Goal: Contribute content: Contribute content

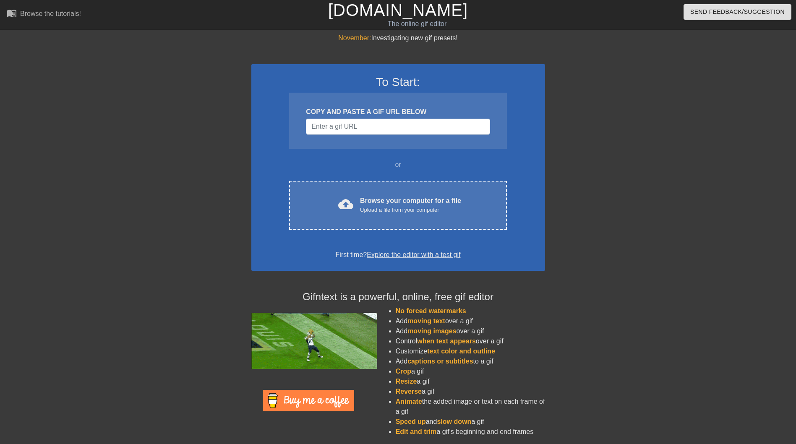
drag, startPoint x: 350, startPoint y: 205, endPoint x: 111, endPoint y: 183, distance: 240.2
click at [111, 183] on div "November: Investigating new gif presets! To Start: COPY AND PASTE A GIF URL BEL…" at bounding box center [398, 238] width 796 height 411
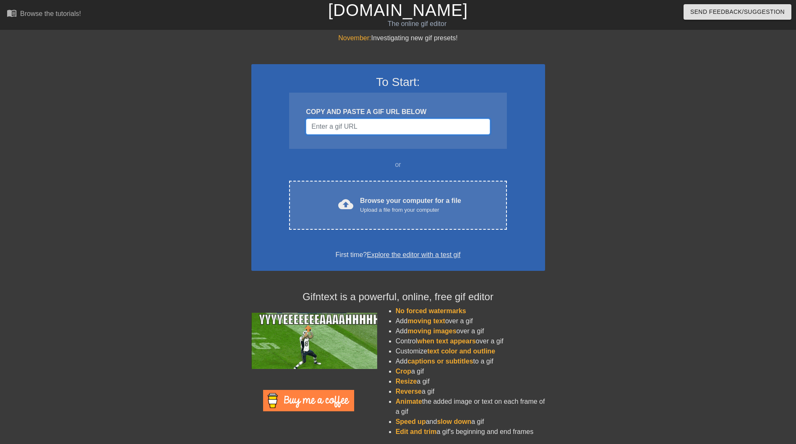
drag, startPoint x: 292, startPoint y: 153, endPoint x: 318, endPoint y: 127, distance: 36.5
click at [316, 132] on input "Username" at bounding box center [398, 127] width 184 height 16
click at [318, 127] on input "Username" at bounding box center [398, 127] width 184 height 16
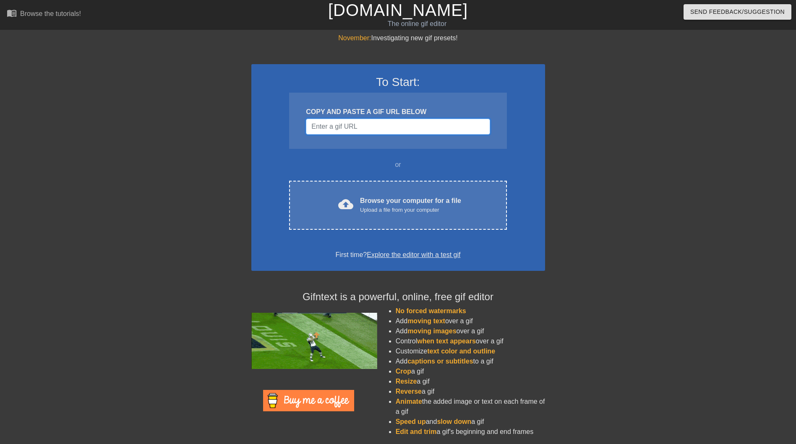
drag, startPoint x: 387, startPoint y: 135, endPoint x: 384, endPoint y: 126, distance: 8.8
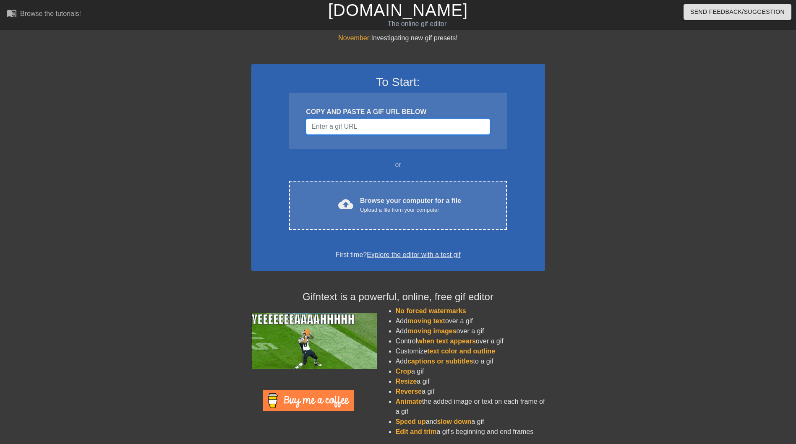
paste input "[URL][DOMAIN_NAME][PERSON_NAME]"
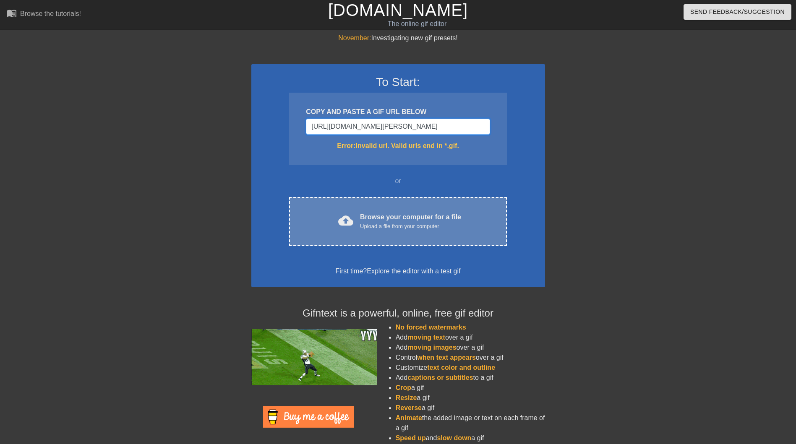
scroll to position [0, 138]
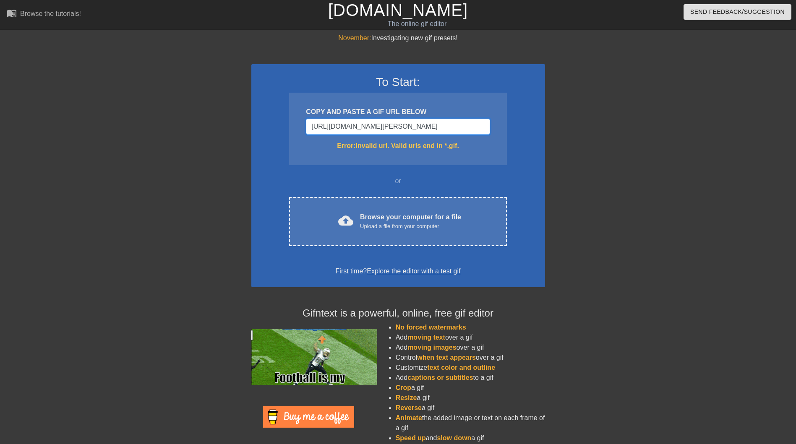
type input "[URL][DOMAIN_NAME][PERSON_NAME]"
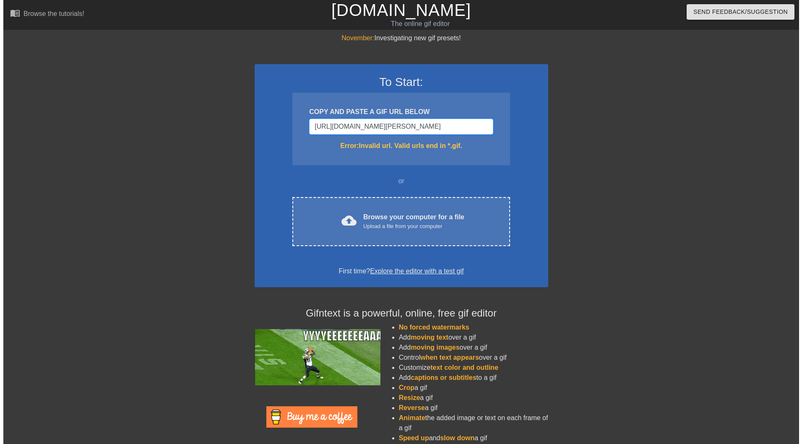
scroll to position [0, 0]
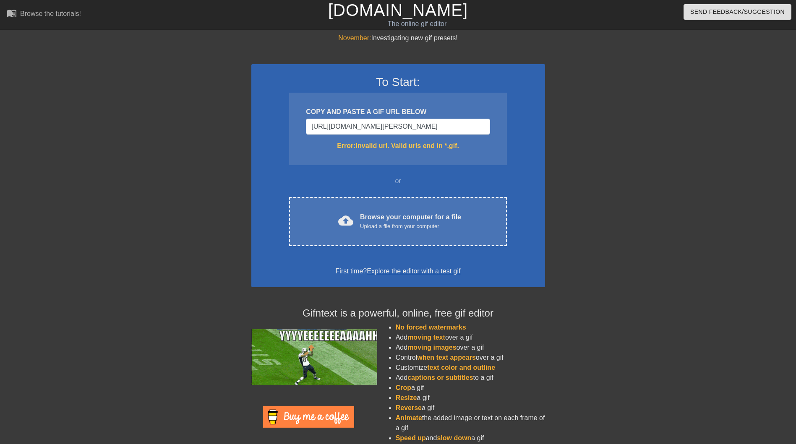
click at [396, 111] on div "COPY AND PASTE A GIF URL BELOW" at bounding box center [398, 112] width 184 height 10
click at [393, 126] on input "[URL][DOMAIN_NAME][PERSON_NAME]" at bounding box center [398, 127] width 184 height 16
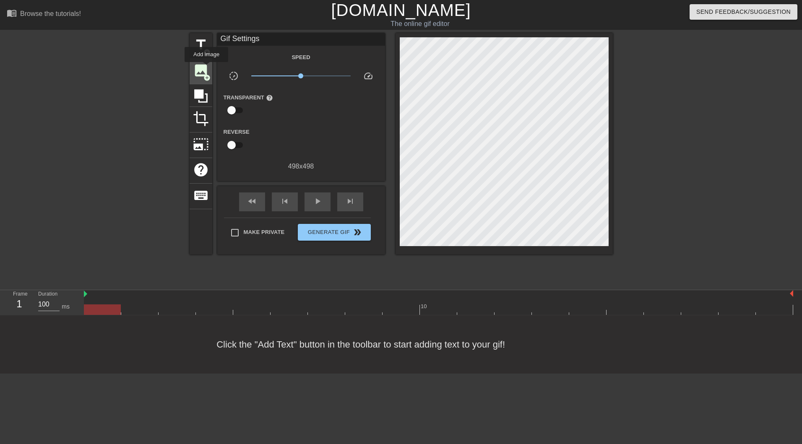
click at [206, 68] on span "image" at bounding box center [201, 71] width 16 height 16
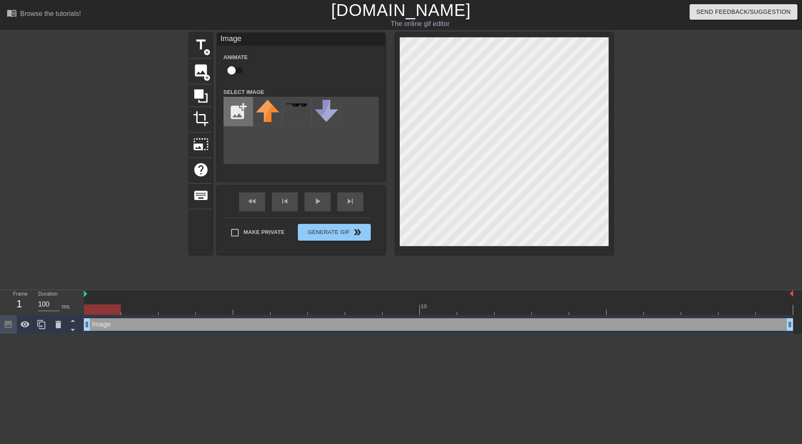
click at [246, 120] on input "file" at bounding box center [238, 111] width 29 height 29
click at [796, 164] on div "title add_circle image add_circle crop photo_size_select_large help keyboard Im…" at bounding box center [401, 159] width 802 height 252
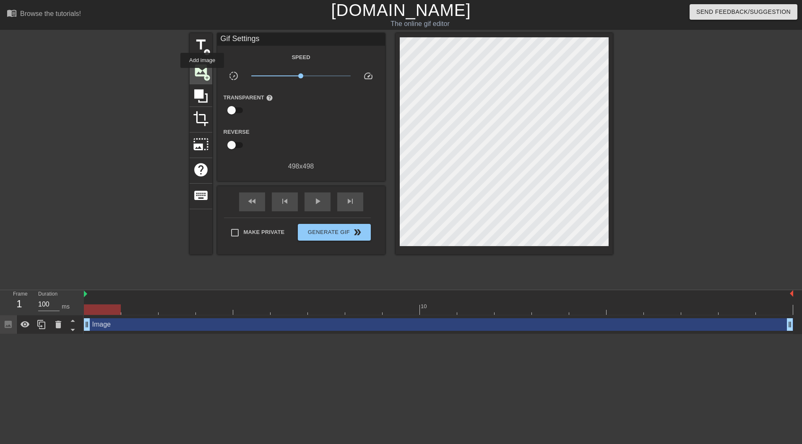
click at [205, 75] on span "add_circle" at bounding box center [207, 77] width 7 height 7
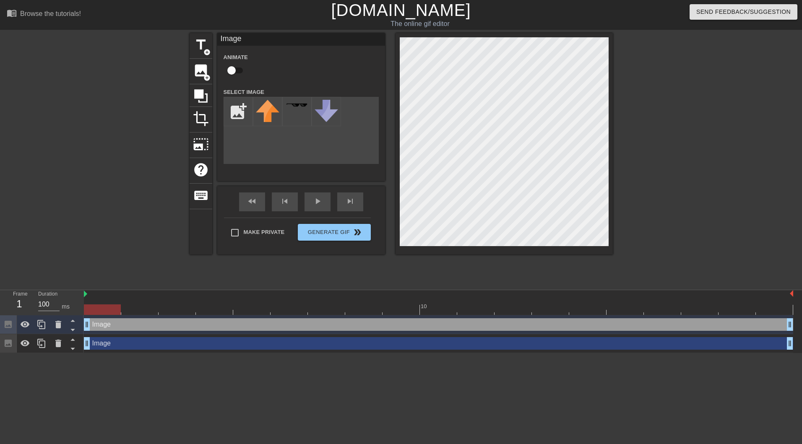
drag, startPoint x: 261, startPoint y: 138, endPoint x: 243, endPoint y: 152, distance: 22.7
click at [242, 153] on div "add_photo_alternate" at bounding box center [301, 130] width 155 height 67
click at [242, 114] on input "file" at bounding box center [238, 111] width 29 height 29
click at [277, 112] on img at bounding box center [268, 123] width 24 height 46
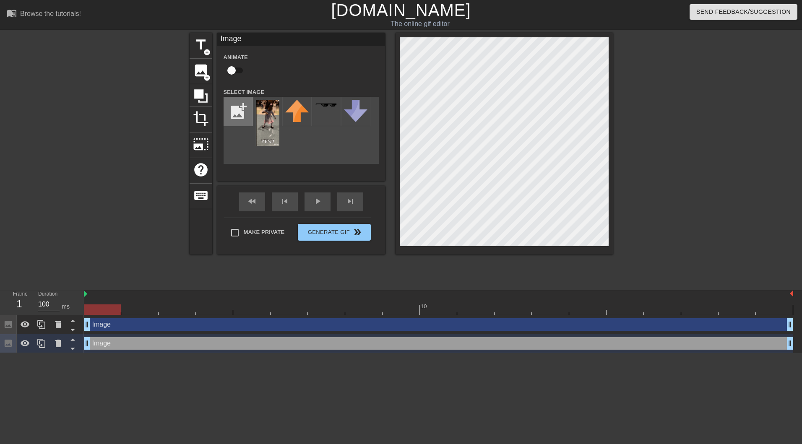
click at [235, 115] on input "file" at bounding box center [238, 111] width 29 height 29
type input "C:\fakepath\Picture1.png"
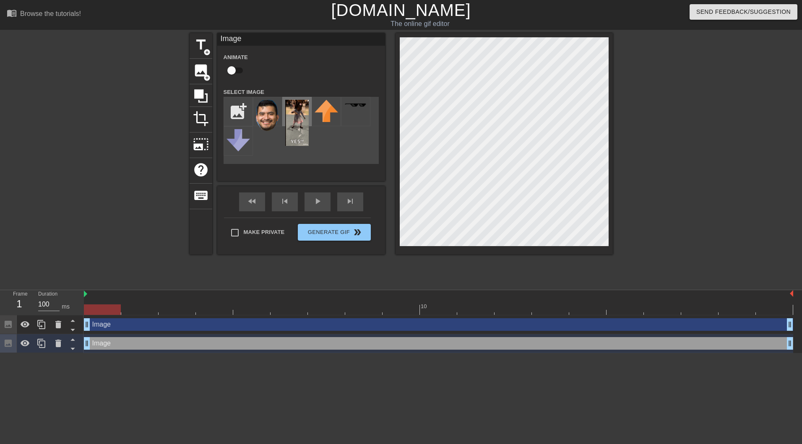
click at [299, 126] on img at bounding box center [297, 123] width 24 height 46
click at [203, 94] on icon at bounding box center [200, 95] width 13 height 13
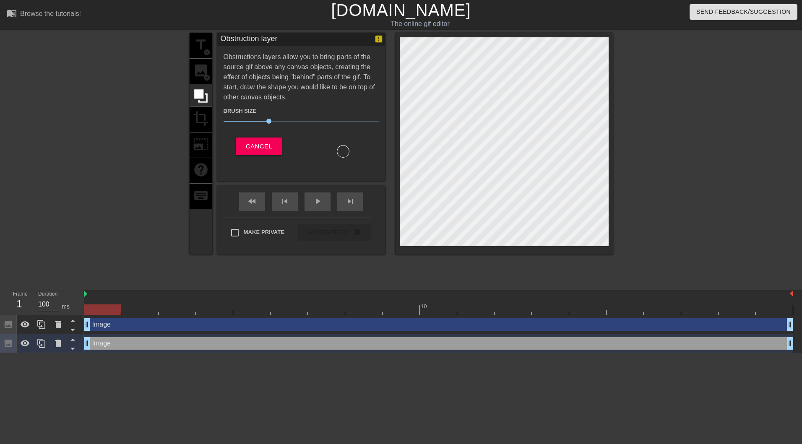
click at [195, 66] on div "title add_circle image add_circle crop photo_size_select_large help keyboard" at bounding box center [201, 144] width 23 height 222
click at [206, 77] on div "title add_circle image add_circle crop photo_size_select_large help keyboard" at bounding box center [201, 144] width 23 height 222
click at [258, 142] on span "Cancel" at bounding box center [259, 146] width 26 height 11
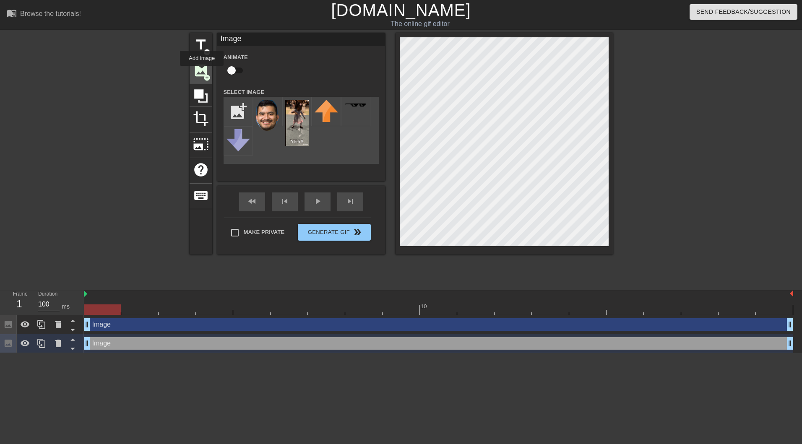
click at [202, 72] on span "image" at bounding box center [201, 71] width 16 height 16
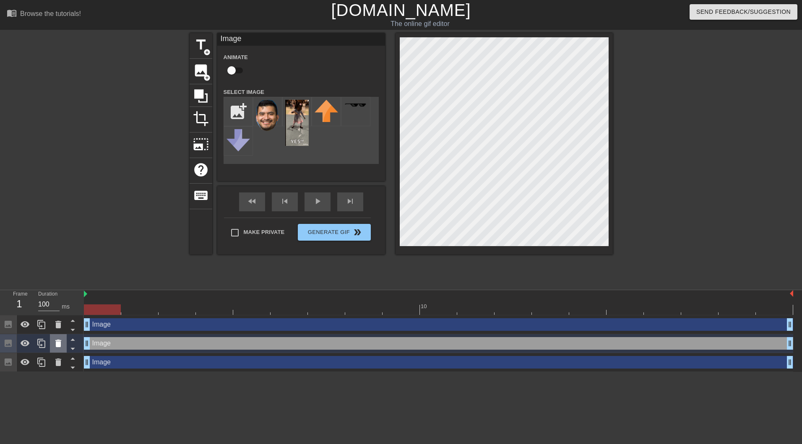
click at [63, 342] on icon at bounding box center [58, 344] width 10 height 10
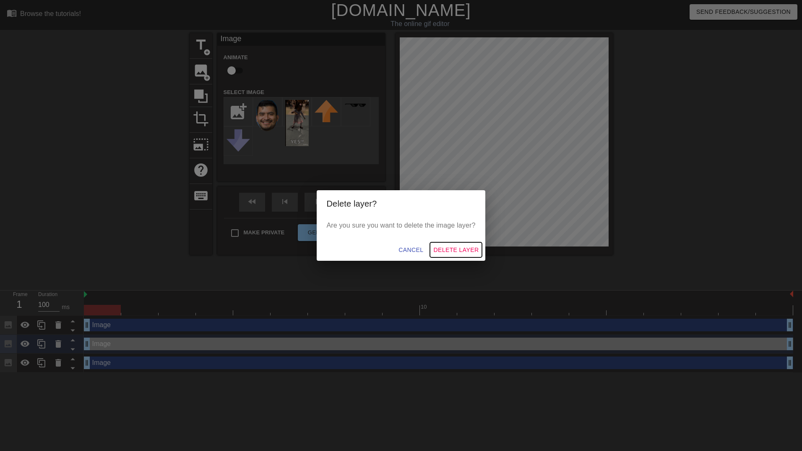
click at [475, 249] on span "Delete Layer" at bounding box center [456, 250] width 45 height 10
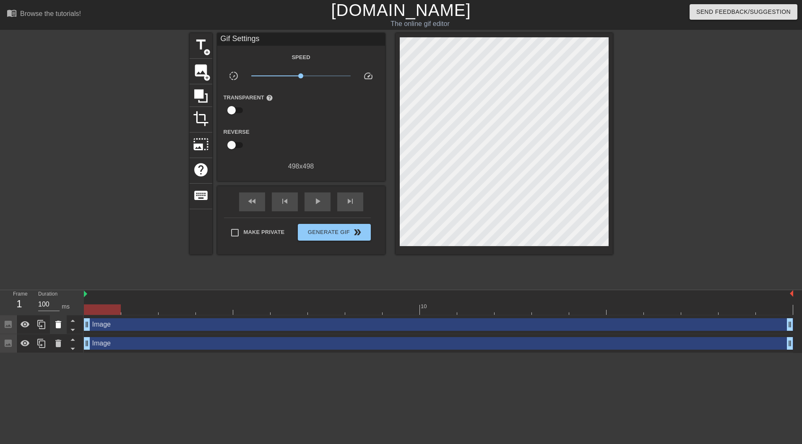
click at [63, 328] on icon at bounding box center [58, 325] width 10 height 10
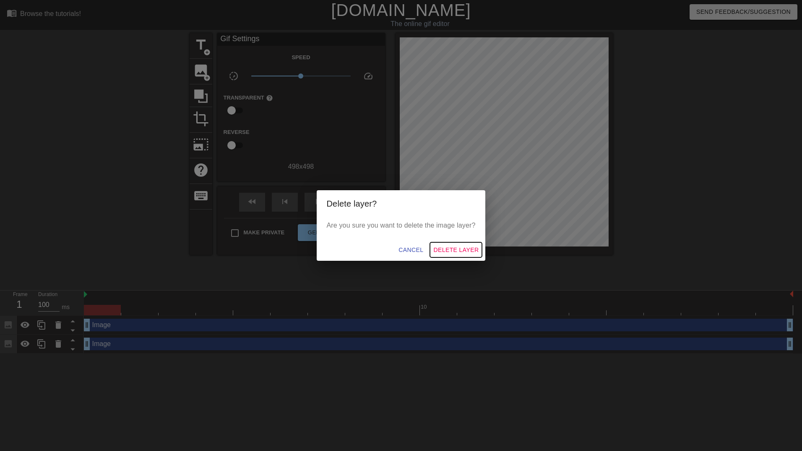
drag, startPoint x: 438, startPoint y: 250, endPoint x: 282, endPoint y: 305, distance: 165.5
click at [437, 249] on span "Delete Layer" at bounding box center [456, 250] width 45 height 10
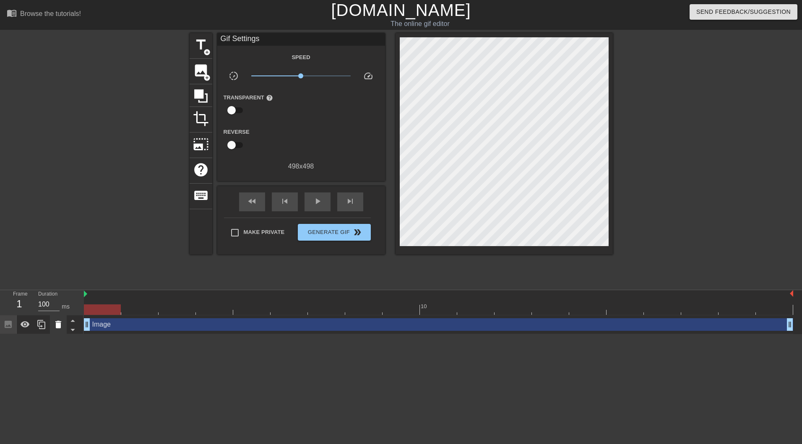
click at [55, 323] on icon at bounding box center [58, 325] width 10 height 10
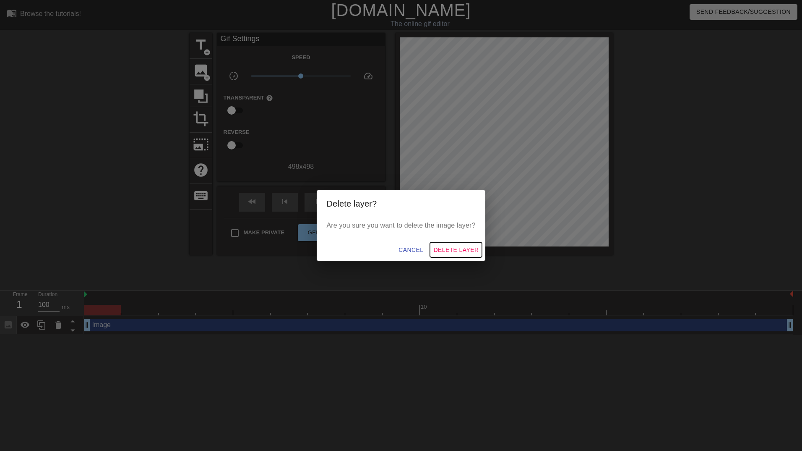
click at [462, 255] on span "Delete Layer" at bounding box center [456, 250] width 45 height 10
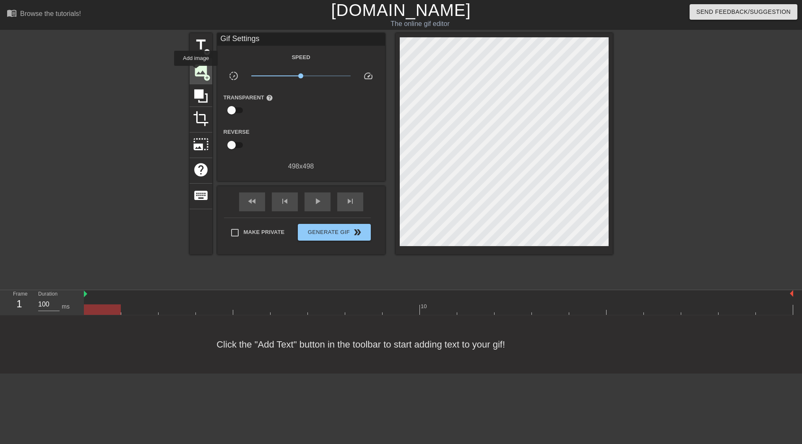
click at [196, 72] on span "image" at bounding box center [201, 71] width 16 height 16
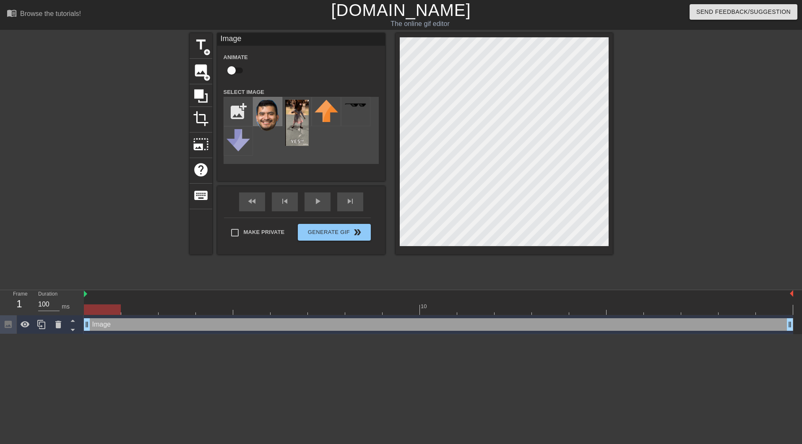
click at [263, 112] on img at bounding box center [268, 115] width 24 height 31
click at [43, 327] on icon at bounding box center [42, 325] width 10 height 10
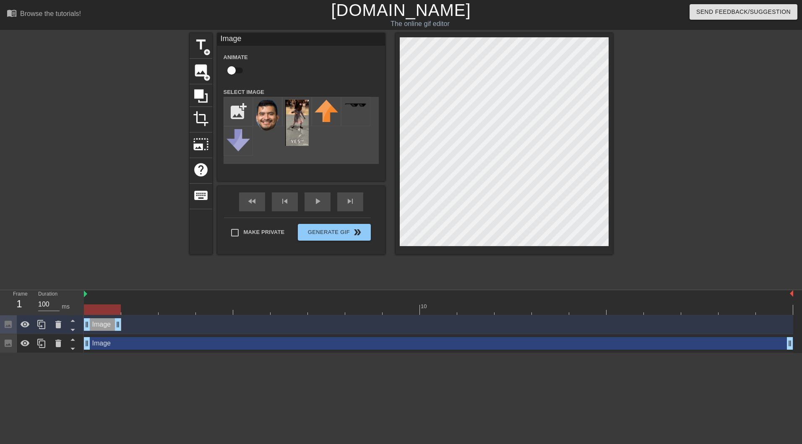
drag, startPoint x: 792, startPoint y: 326, endPoint x: 138, endPoint y: 327, distance: 654.7
click at [138, 327] on div "Image drag_handle drag_handle" at bounding box center [439, 325] width 710 height 13
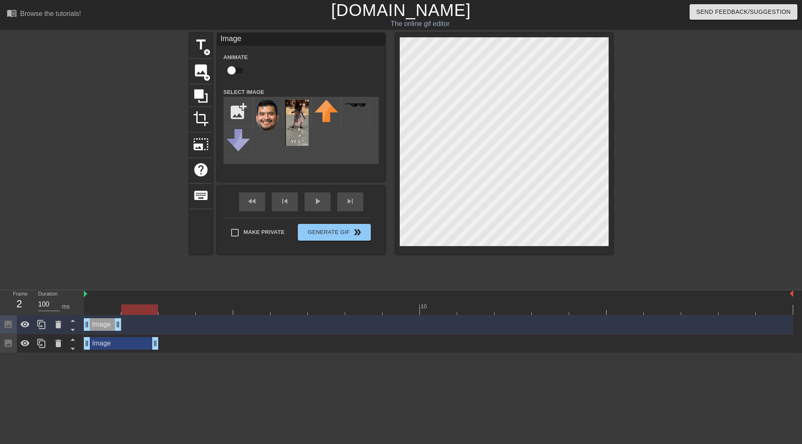
drag, startPoint x: 792, startPoint y: 346, endPoint x: 163, endPoint y: 335, distance: 629.2
click at [163, 335] on div "Image drag_handle drag_handle" at bounding box center [439, 343] width 710 height 19
drag, startPoint x: 88, startPoint y: 348, endPoint x: 127, endPoint y: 347, distance: 38.6
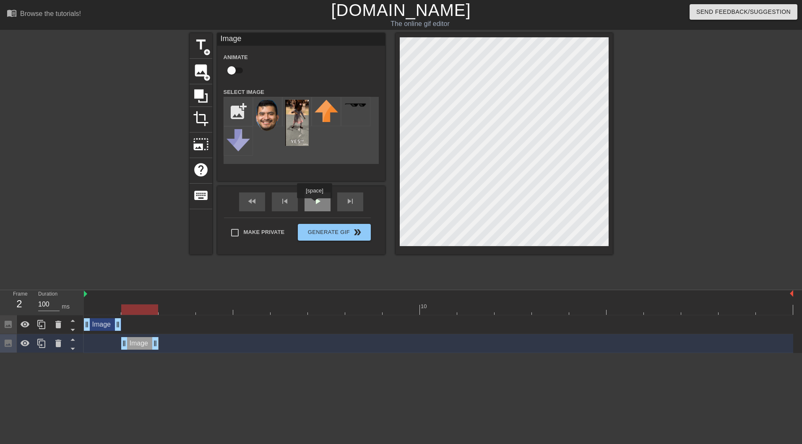
click at [314, 204] on span "play_arrow" at bounding box center [318, 201] width 10 height 10
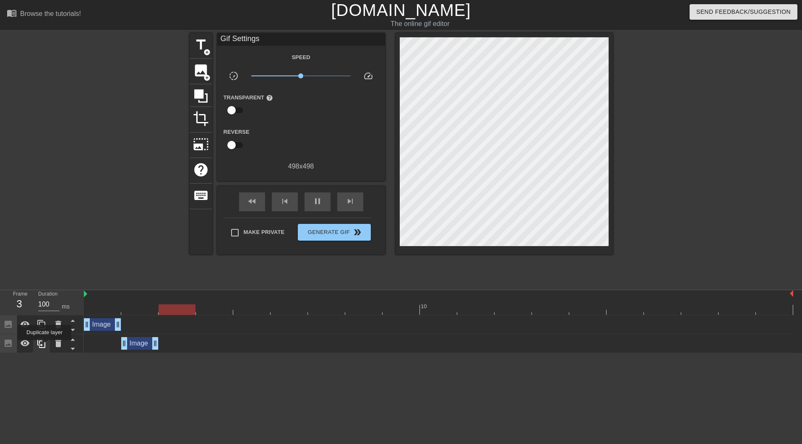
click at [44, 346] on icon at bounding box center [42, 344] width 10 height 10
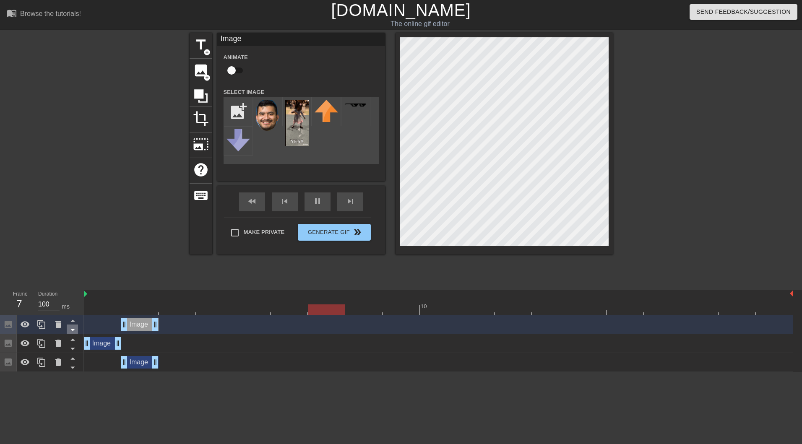
click at [76, 332] on icon at bounding box center [73, 330] width 10 height 10
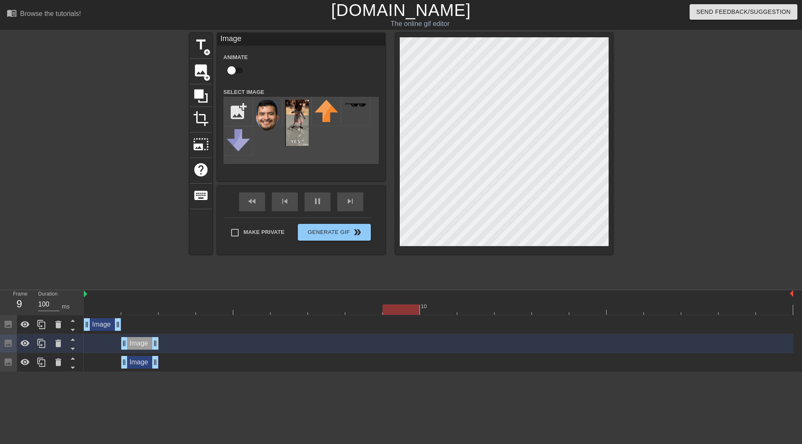
click at [76, 332] on icon at bounding box center [73, 330] width 10 height 10
click at [71, 367] on icon at bounding box center [73, 368] width 10 height 10
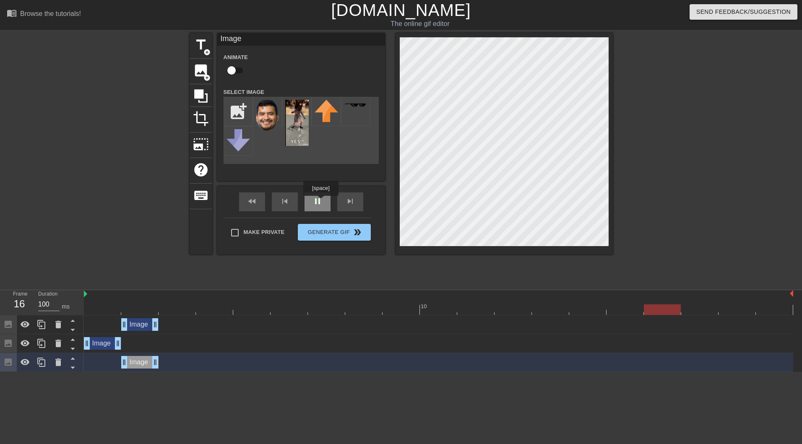
click at [321, 202] on span "pause" at bounding box center [318, 201] width 10 height 10
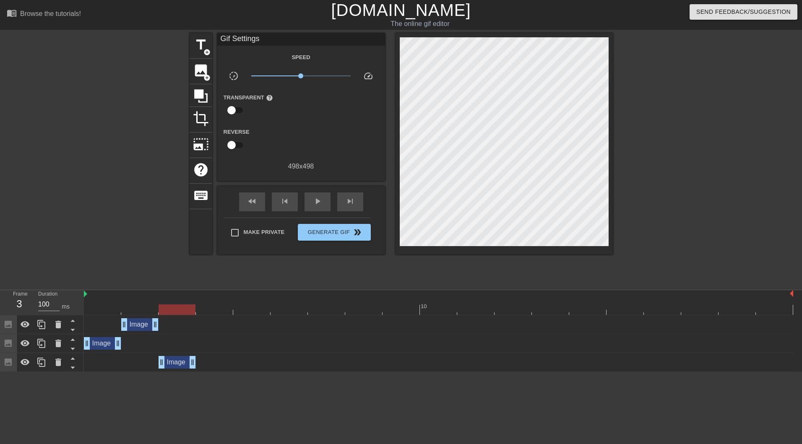
drag, startPoint x: 143, startPoint y: 361, endPoint x: 172, endPoint y: 364, distance: 29.1
click at [172, 364] on div "Image drag_handle drag_handle" at bounding box center [177, 362] width 37 height 13
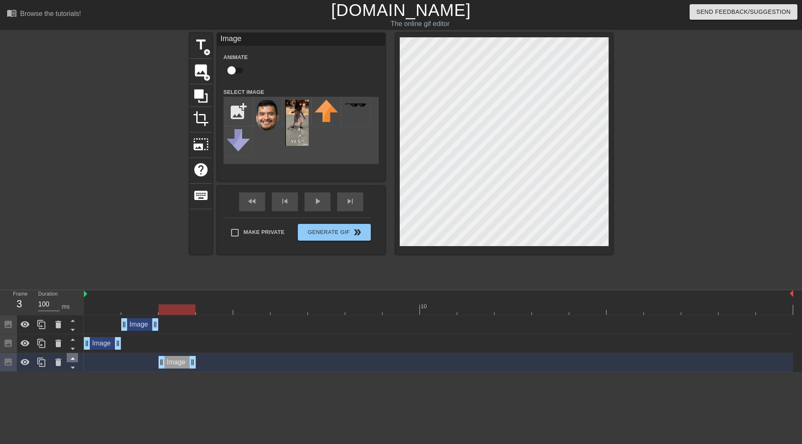
click at [70, 362] on icon at bounding box center [73, 358] width 10 height 10
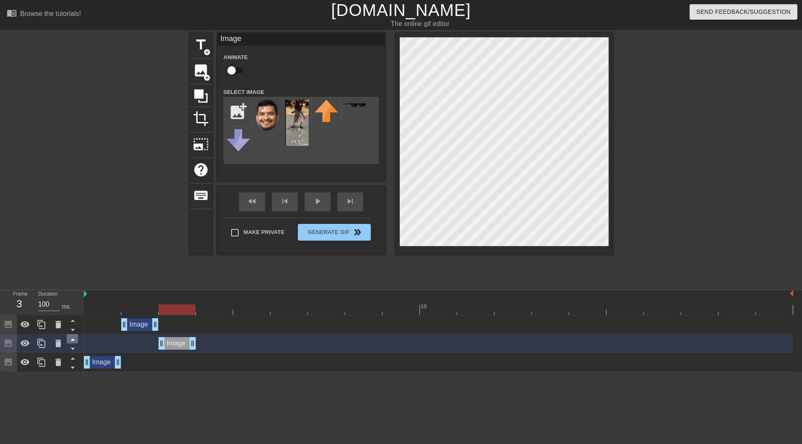
click at [73, 341] on icon at bounding box center [73, 340] width 4 height 2
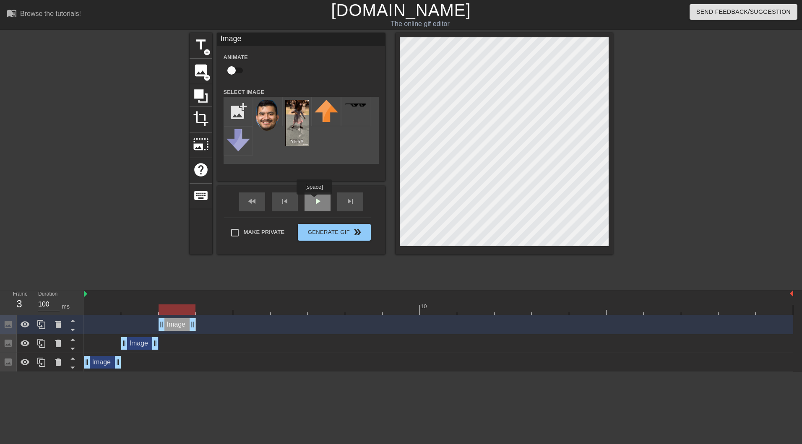
click at [314, 201] on span "play_arrow" at bounding box center [318, 201] width 10 height 10
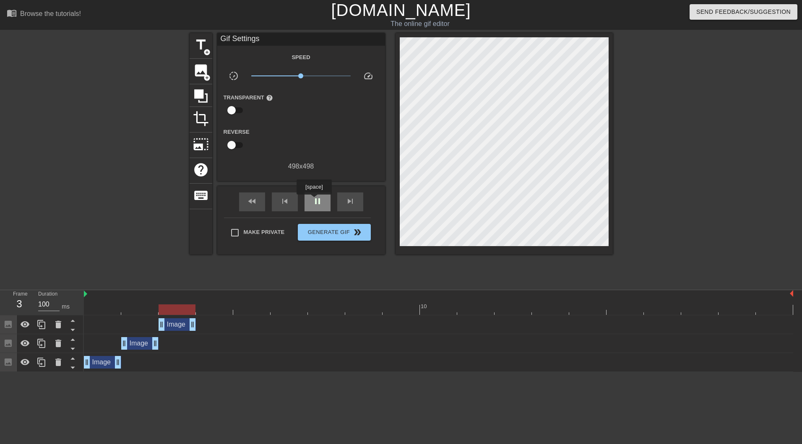
click at [314, 201] on span "pause" at bounding box center [318, 201] width 10 height 10
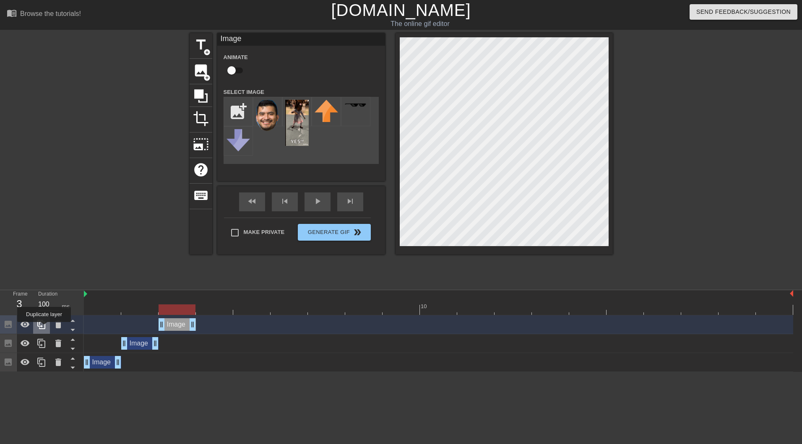
click at [44, 328] on icon at bounding box center [42, 325] width 10 height 10
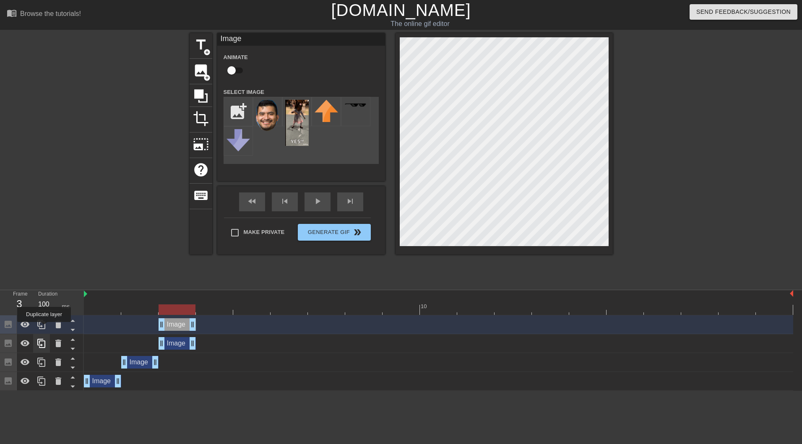
click at [44, 328] on icon at bounding box center [42, 325] width 10 height 10
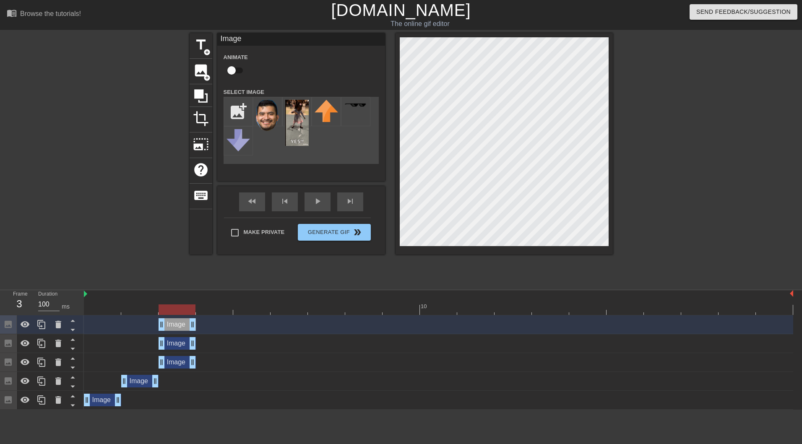
click at [181, 365] on div "Image drag_handle drag_handle" at bounding box center [177, 362] width 37 height 13
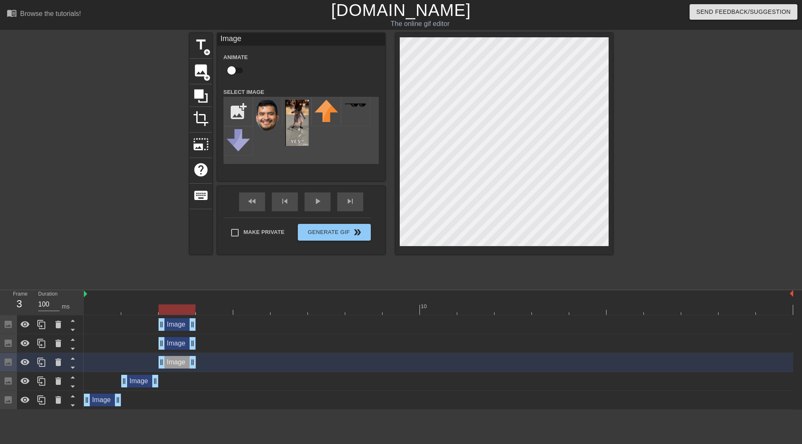
click at [181, 342] on div "Image drag_handle drag_handle" at bounding box center [177, 343] width 37 height 13
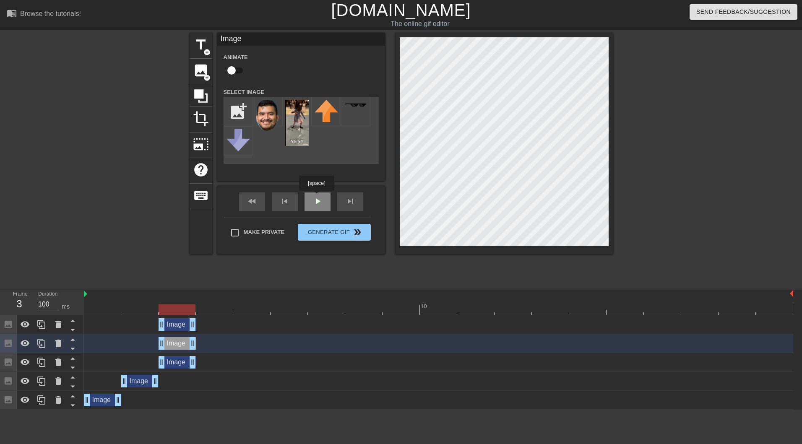
click at [316, 197] on span "play_arrow" at bounding box center [318, 201] width 10 height 10
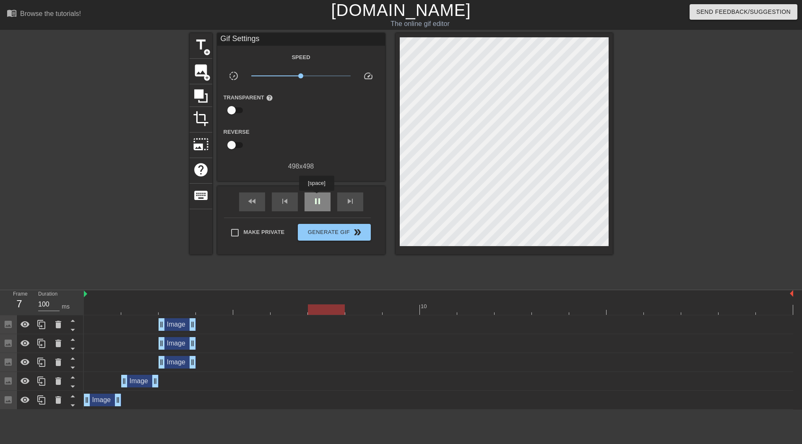
click at [316, 197] on span "pause" at bounding box center [318, 201] width 10 height 10
click at [169, 362] on div "Image drag_handle drag_handle" at bounding box center [177, 362] width 37 height 13
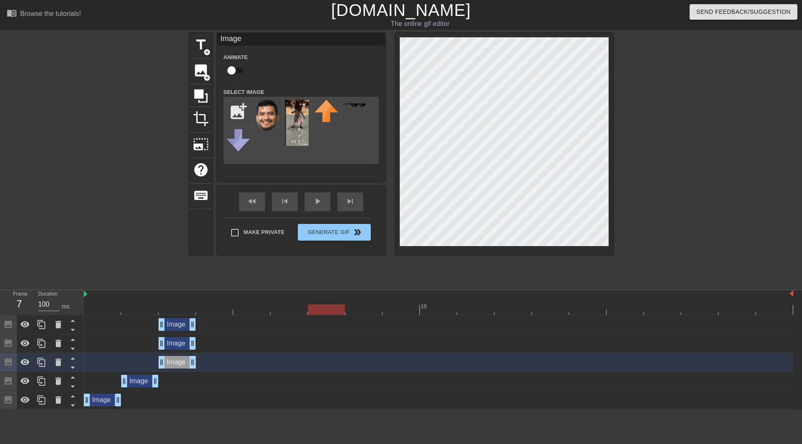
click at [180, 338] on div "Image drag_handle drag_handle" at bounding box center [177, 343] width 37 height 13
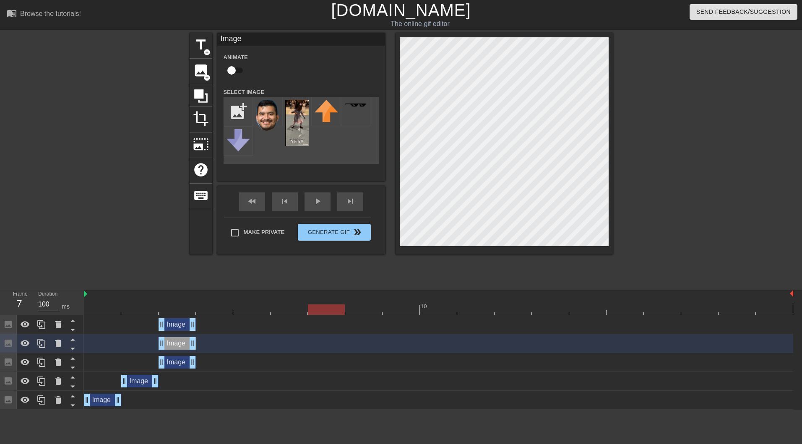
click at [176, 361] on div "Image drag_handle drag_handle" at bounding box center [177, 362] width 37 height 13
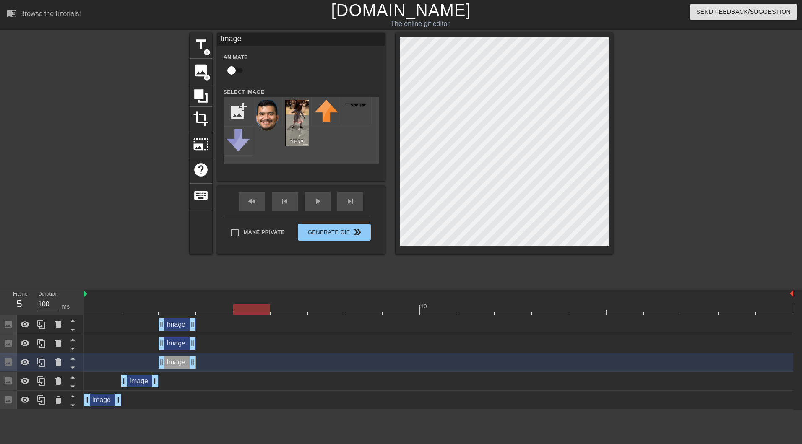
drag, startPoint x: 310, startPoint y: 308, endPoint x: 264, endPoint y: 314, distance: 46.7
click at [264, 314] on div at bounding box center [251, 310] width 37 height 10
drag, startPoint x: 193, startPoint y: 363, endPoint x: 264, endPoint y: 360, distance: 71.0
click at [221, 334] on div "Image drag_handle drag_handle" at bounding box center [439, 343] width 710 height 19
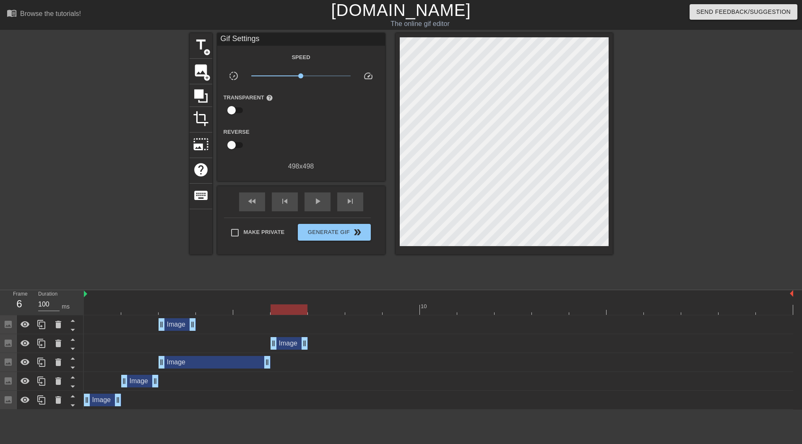
drag, startPoint x: 175, startPoint y: 343, endPoint x: 293, endPoint y: 344, distance: 117.1
click at [293, 344] on div "Image drag_handle drag_handle" at bounding box center [289, 343] width 37 height 13
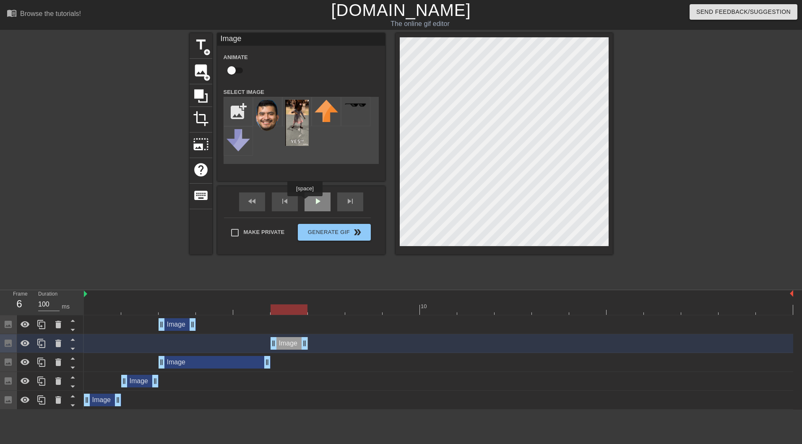
click at [315, 202] on span "play_arrow" at bounding box center [318, 201] width 10 height 10
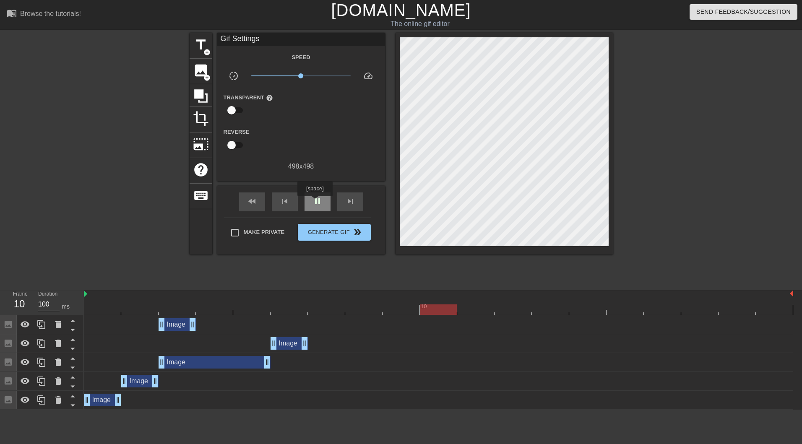
click at [315, 202] on span "pause" at bounding box center [318, 201] width 10 height 10
drag, startPoint x: 176, startPoint y: 326, endPoint x: 321, endPoint y: 330, distance: 144.9
click at [321, 330] on div "Image drag_handle drag_handle" at bounding box center [326, 325] width 37 height 13
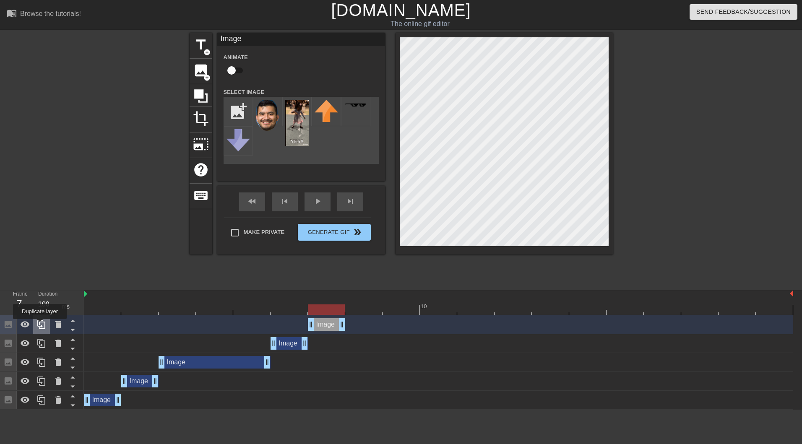
click at [40, 325] on icon at bounding box center [41, 324] width 8 height 9
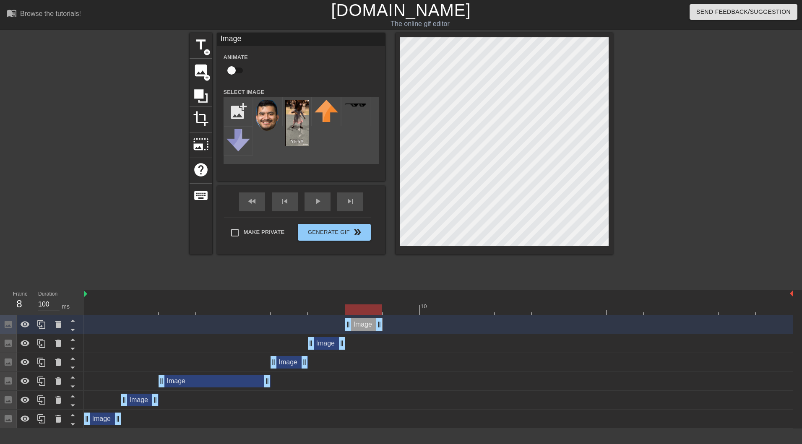
drag, startPoint x: 333, startPoint y: 328, endPoint x: 380, endPoint y: 332, distance: 47.2
click at [380, 332] on div "Image drag_handle drag_handle" at bounding box center [439, 325] width 710 height 19
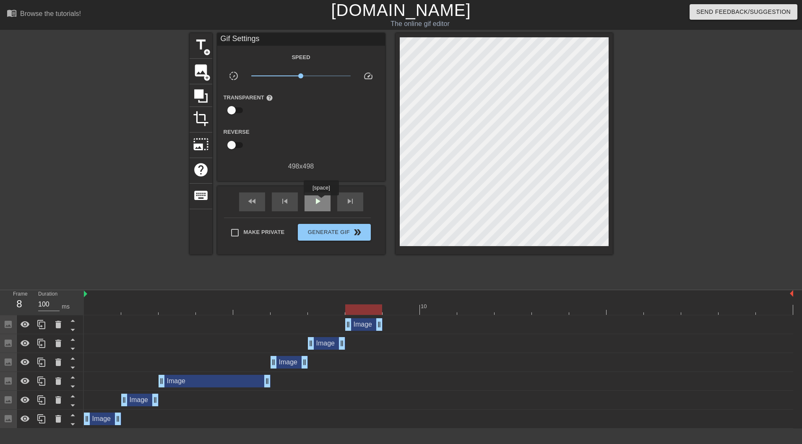
click at [321, 201] on span "play_arrow" at bounding box center [318, 201] width 10 height 10
click at [321, 201] on span "pause" at bounding box center [318, 201] width 10 height 10
click at [358, 330] on div "Image drag_handle drag_handle" at bounding box center [363, 325] width 37 height 13
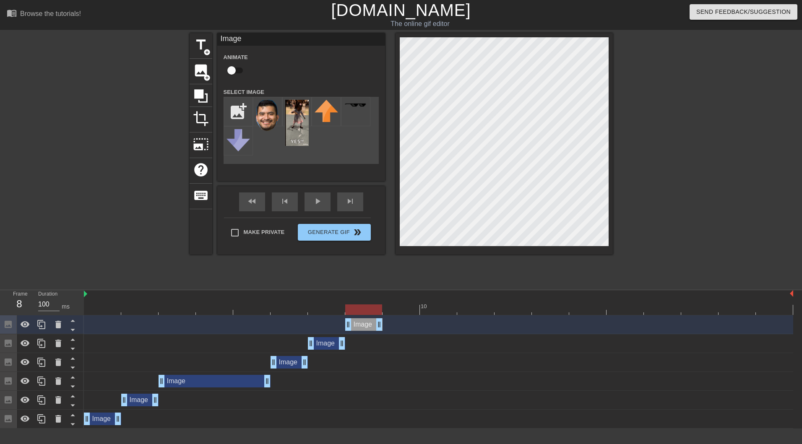
click at [358, 310] on div at bounding box center [439, 310] width 710 height 10
click at [328, 310] on div at bounding box center [439, 310] width 710 height 10
click at [368, 310] on div at bounding box center [439, 310] width 710 height 10
click at [390, 303] on div at bounding box center [401, 304] width 37 height 10
click at [39, 324] on icon at bounding box center [41, 324] width 8 height 9
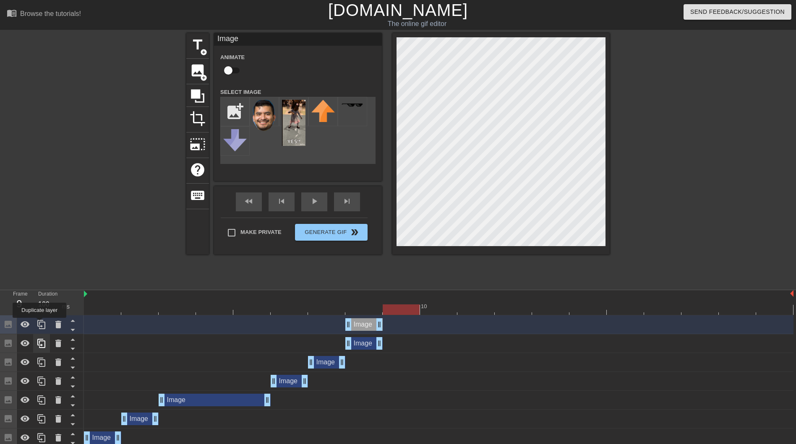
click at [39, 324] on icon at bounding box center [41, 324] width 8 height 9
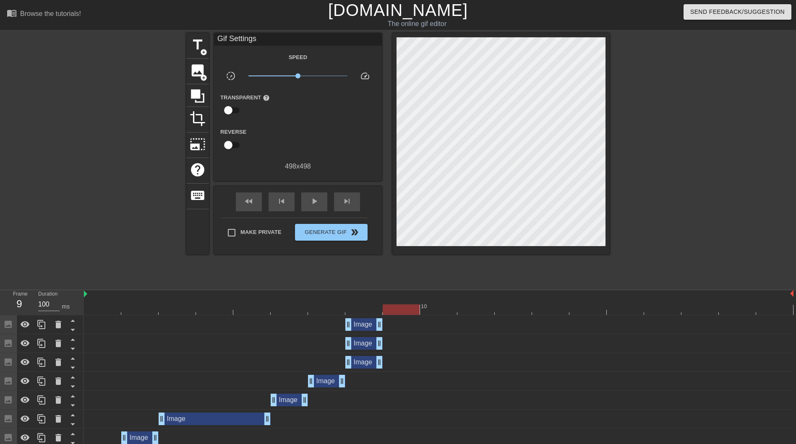
click at [368, 351] on div "Image drag_handle drag_handle" at bounding box center [439, 343] width 710 height 19
click at [367, 347] on div "Image drag_handle drag_handle" at bounding box center [363, 343] width 37 height 13
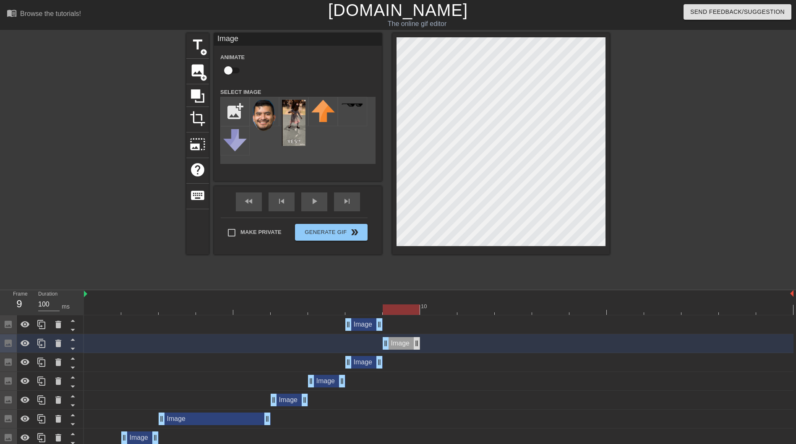
drag, startPoint x: 367, startPoint y: 347, endPoint x: 418, endPoint y: 346, distance: 51.2
click at [418, 346] on div "Image drag_handle drag_handle" at bounding box center [401, 343] width 37 height 13
drag, startPoint x: 357, startPoint y: 323, endPoint x: 432, endPoint y: 320, distance: 75.2
click at [432, 320] on div "Image drag_handle drag_handle" at bounding box center [438, 325] width 37 height 13
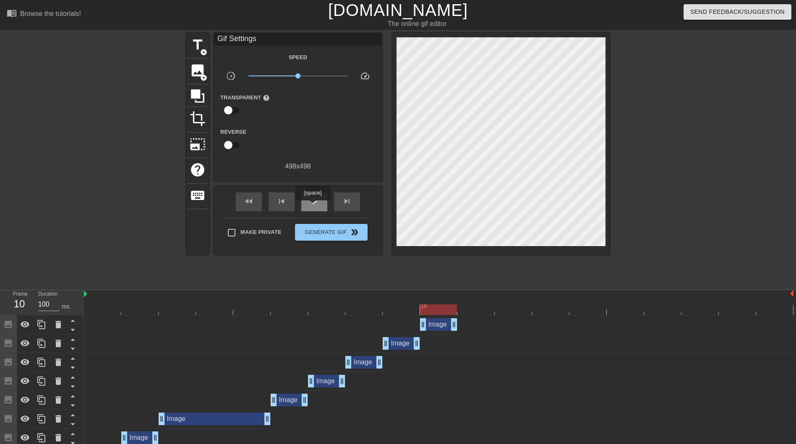
click at [313, 206] on div "play_arrow" at bounding box center [314, 202] width 26 height 19
click at [313, 206] on div "pause" at bounding box center [314, 202] width 26 height 19
click at [472, 310] on div at bounding box center [439, 310] width 710 height 10
click at [446, 310] on div at bounding box center [439, 310] width 710 height 10
click at [438, 327] on div "Image drag_handle drag_handle" at bounding box center [438, 325] width 37 height 13
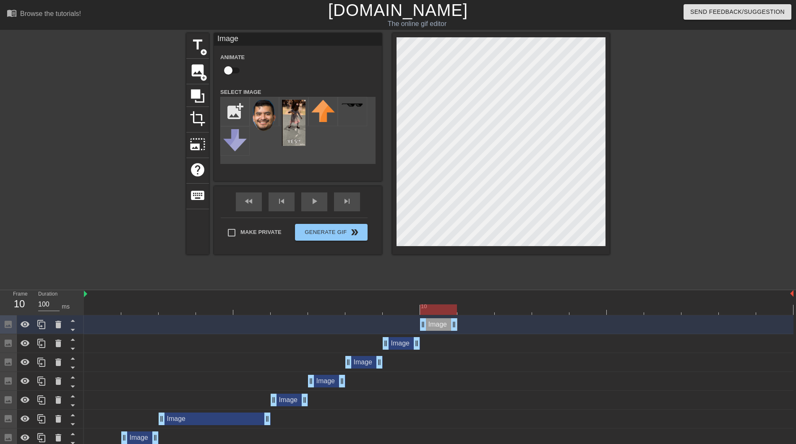
click at [478, 306] on div at bounding box center [439, 310] width 710 height 10
click at [519, 310] on div at bounding box center [439, 310] width 710 height 10
drag, startPoint x: 455, startPoint y: 321, endPoint x: 483, endPoint y: 321, distance: 28.1
click at [484, 383] on div "Image drag_handle drag_handle" at bounding box center [439, 381] width 710 height 13
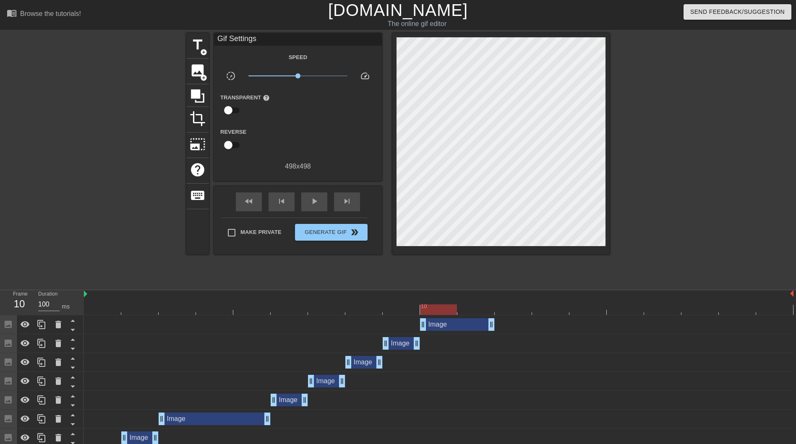
click at [481, 327] on div "Image drag_handle drag_handle" at bounding box center [457, 325] width 75 height 13
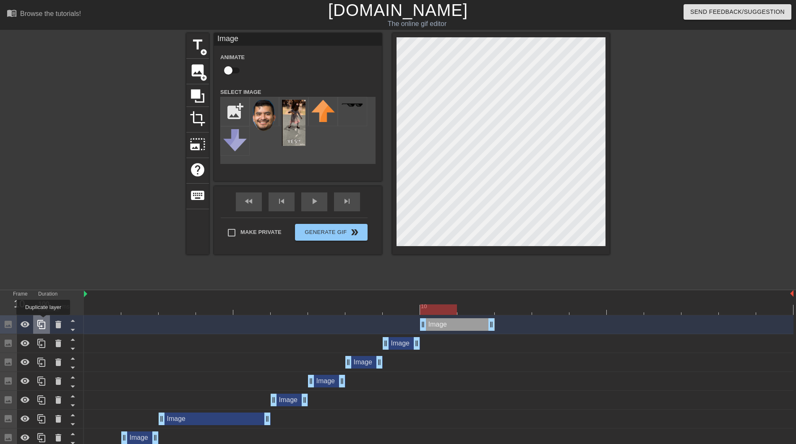
click at [43, 321] on icon at bounding box center [41, 324] width 8 height 9
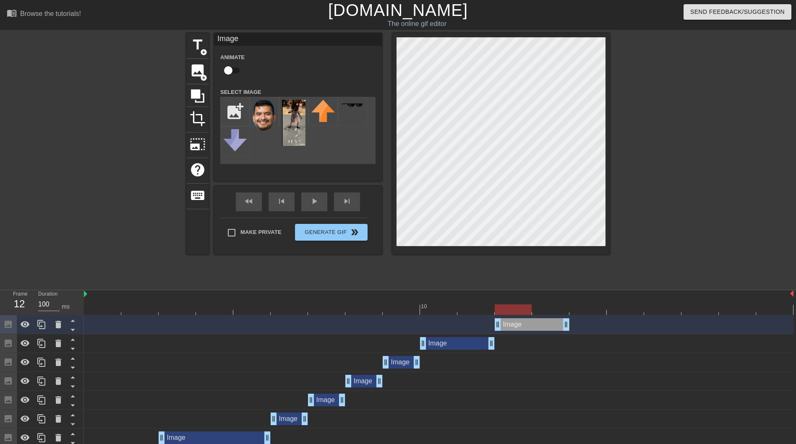
drag, startPoint x: 468, startPoint y: 327, endPoint x: 544, endPoint y: 329, distance: 75.1
click at [544, 329] on div "Image drag_handle drag_handle" at bounding box center [532, 325] width 75 height 13
click at [541, 313] on div at bounding box center [439, 310] width 710 height 10
click at [584, 306] on div at bounding box center [439, 310] width 710 height 10
click at [548, 325] on div "Image drag_handle drag_handle" at bounding box center [532, 325] width 75 height 13
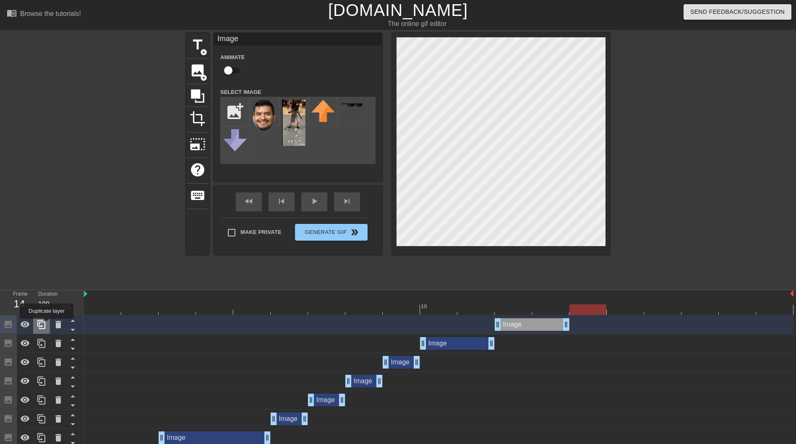
click at [47, 325] on div at bounding box center [41, 325] width 17 height 18
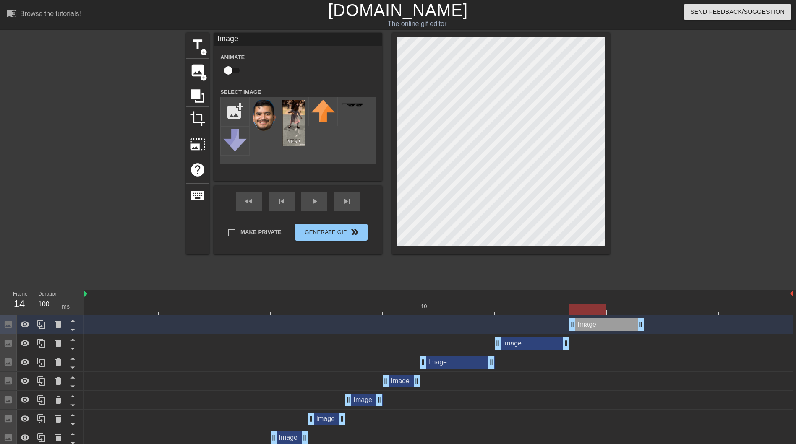
drag, startPoint x: 527, startPoint y: 328, endPoint x: 596, endPoint y: 328, distance: 69.2
click at [596, 328] on div "Image drag_handle drag_handle" at bounding box center [607, 325] width 75 height 13
click at [617, 309] on div at bounding box center [439, 310] width 710 height 10
click at [671, 310] on div at bounding box center [439, 310] width 710 height 10
click at [43, 327] on icon at bounding box center [42, 325] width 10 height 10
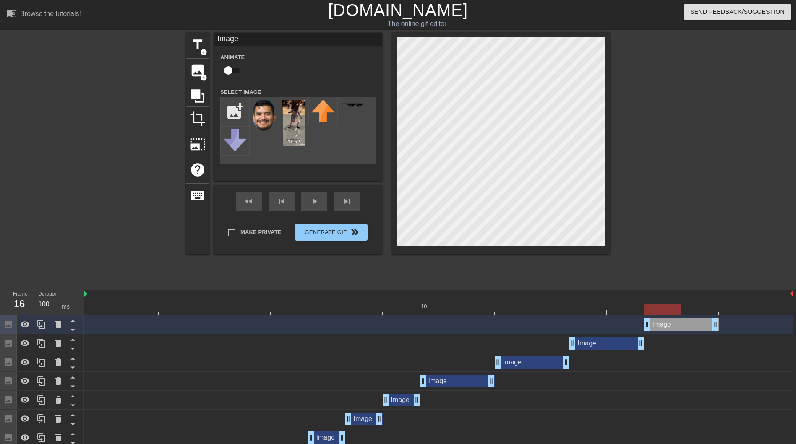
drag, startPoint x: 596, startPoint y: 321, endPoint x: 680, endPoint y: 326, distance: 84.5
click at [680, 326] on div "Image drag_handle drag_handle" at bounding box center [681, 325] width 75 height 13
click at [692, 308] on div at bounding box center [439, 310] width 710 height 10
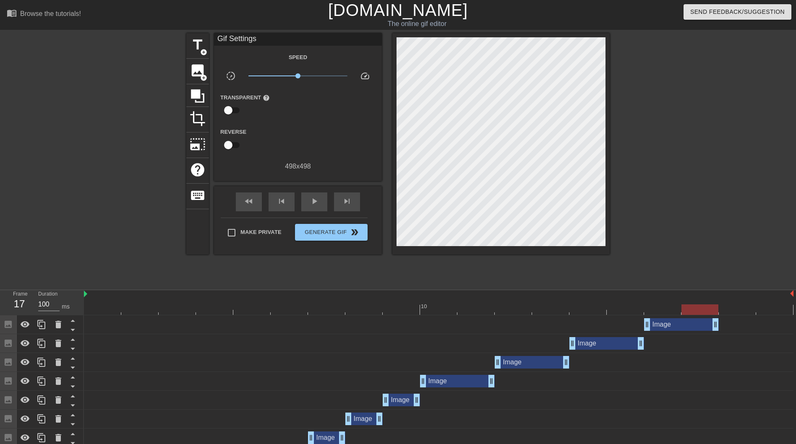
click at [650, 316] on div "Image drag_handle drag_handle" at bounding box center [439, 325] width 710 height 19
click at [658, 308] on div at bounding box center [439, 310] width 710 height 10
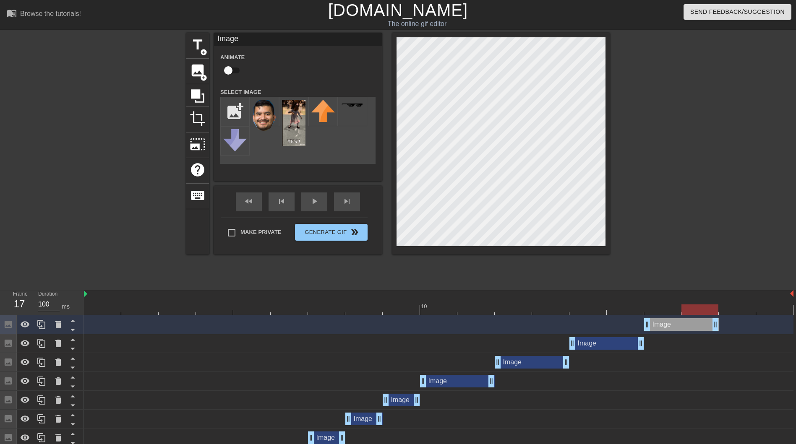
click at [700, 311] on div at bounding box center [439, 310] width 710 height 10
click at [732, 314] on div at bounding box center [439, 310] width 710 height 10
drag, startPoint x: 719, startPoint y: 326, endPoint x: 797, endPoint y: 326, distance: 78.5
click at [796, 326] on html "menu_book Browse the tutorials! [DOMAIN_NAME] The online gif editor Send Feedba…" at bounding box center [398, 261] width 796 height 523
click at [314, 206] on div "play_arrow" at bounding box center [314, 202] width 26 height 19
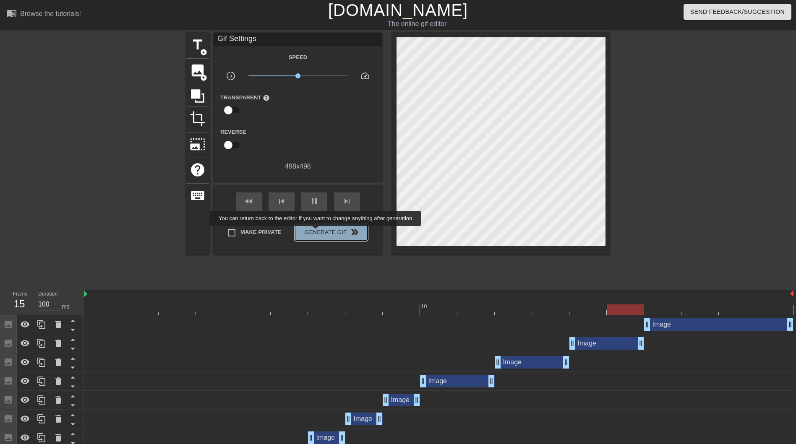
click at [316, 232] on span "Generate Gif double_arrow" at bounding box center [331, 232] width 66 height 10
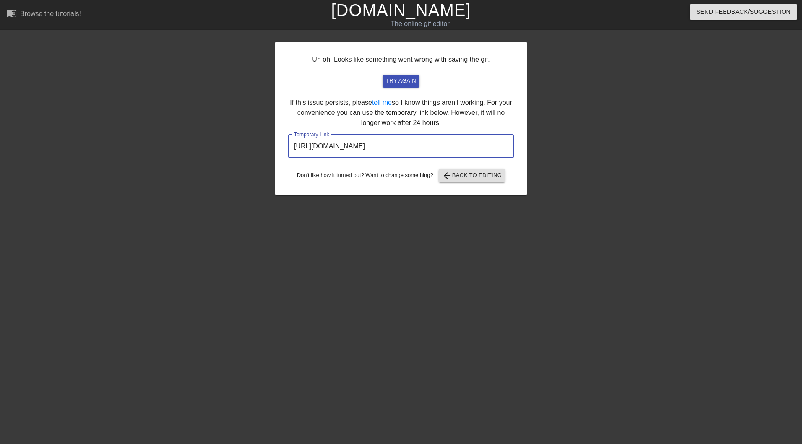
drag, startPoint x: 490, startPoint y: 145, endPoint x: 163, endPoint y: 137, distance: 326.6
click at [163, 137] on div "Uh oh. Looks like something went wrong with saving the gif. try again If this i…" at bounding box center [401, 159] width 802 height 252
